Goal: Information Seeking & Learning: Find specific fact

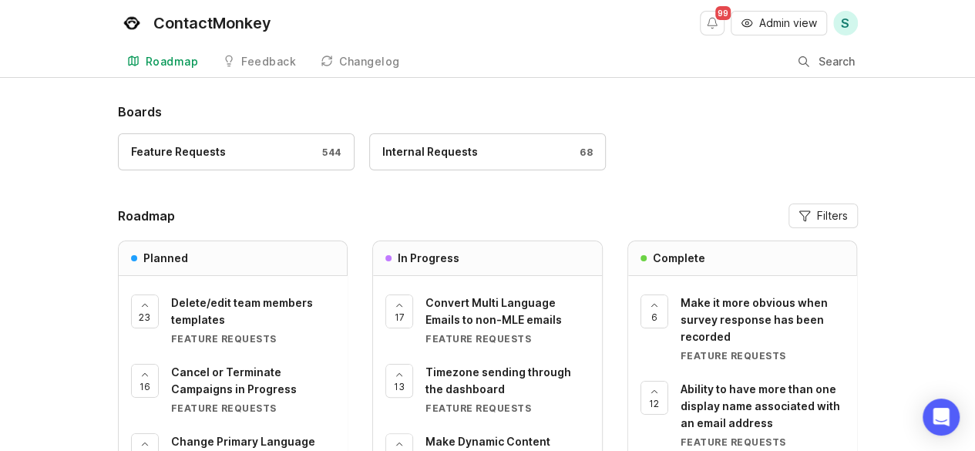
click at [808, 64] on div at bounding box center [803, 62] width 11 height 12
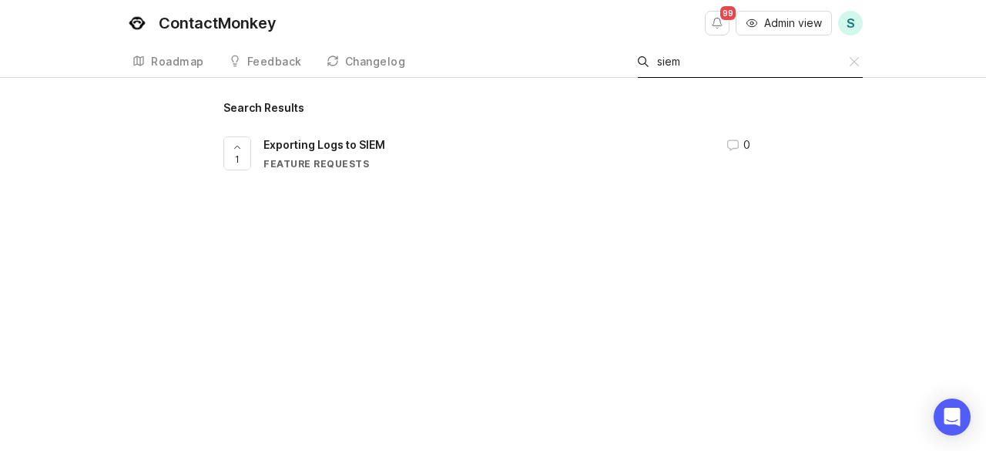
type input "siem"
click at [348, 160] on div "Feature Requests" at bounding box center [486, 163] width 445 height 13
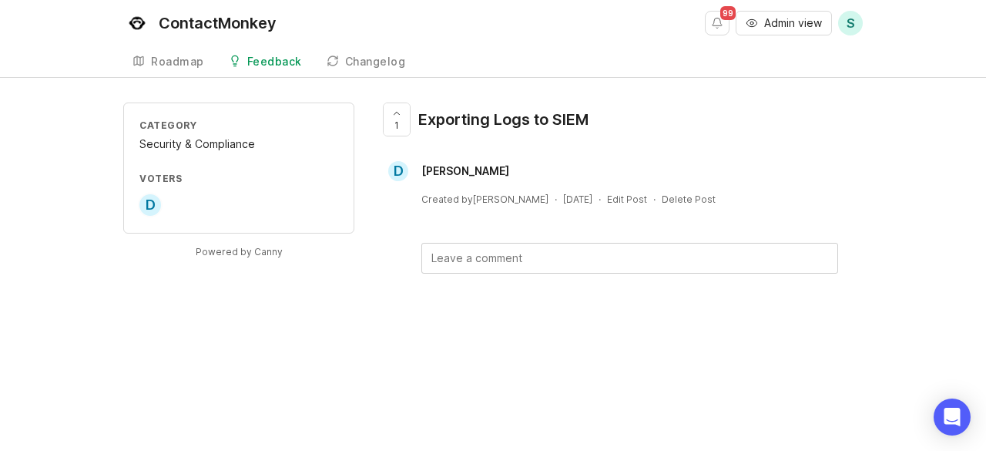
click at [168, 62] on div "Roadmap" at bounding box center [177, 61] width 53 height 11
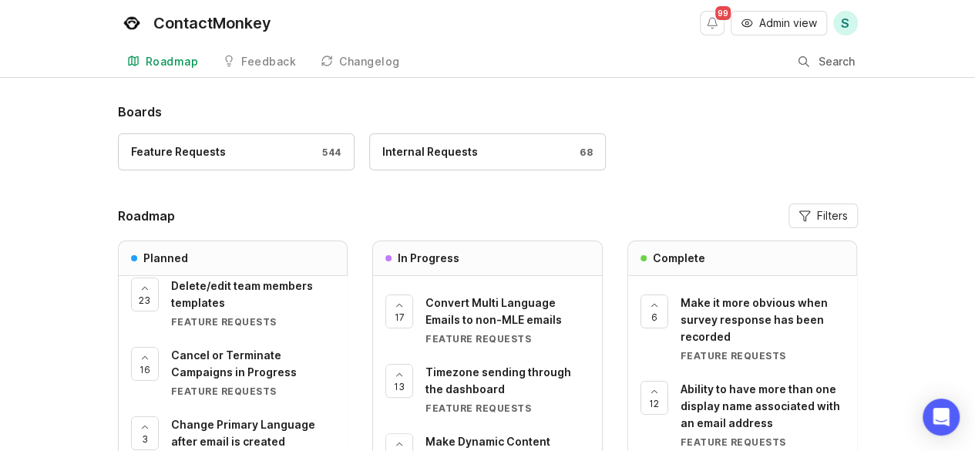
click at [802, 59] on div at bounding box center [803, 62] width 11 height 12
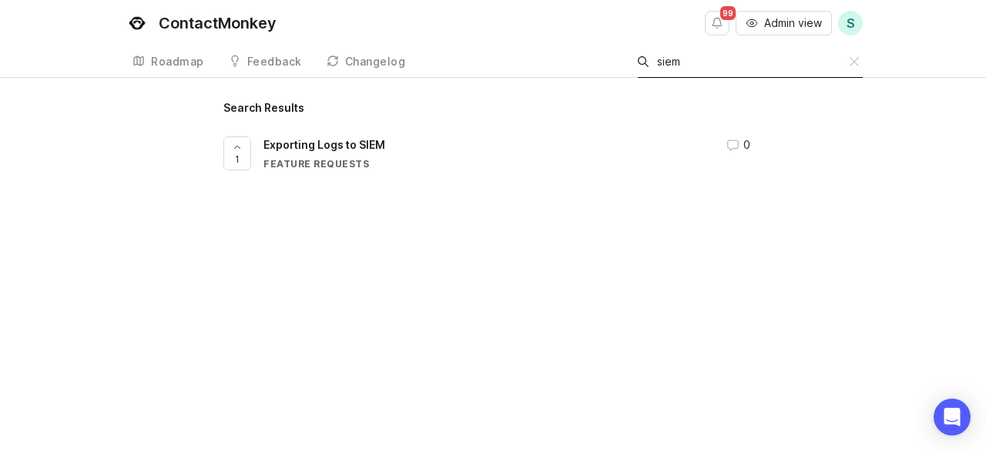
type input "siem"
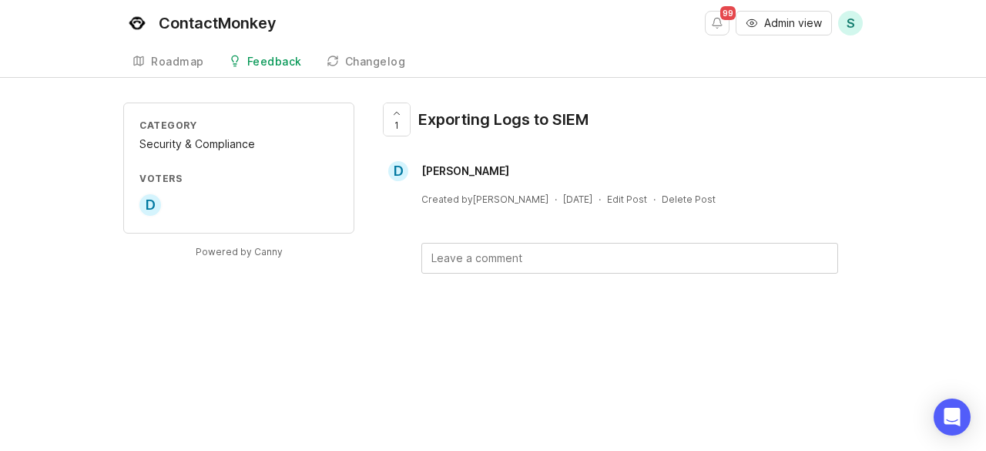
click at [875, 204] on div "Category Security & Compliance Voters D Powered by Canny 1 Exporting Logs to SI…" at bounding box center [493, 213] width 986 height 220
